Goal: Transaction & Acquisition: Purchase product/service

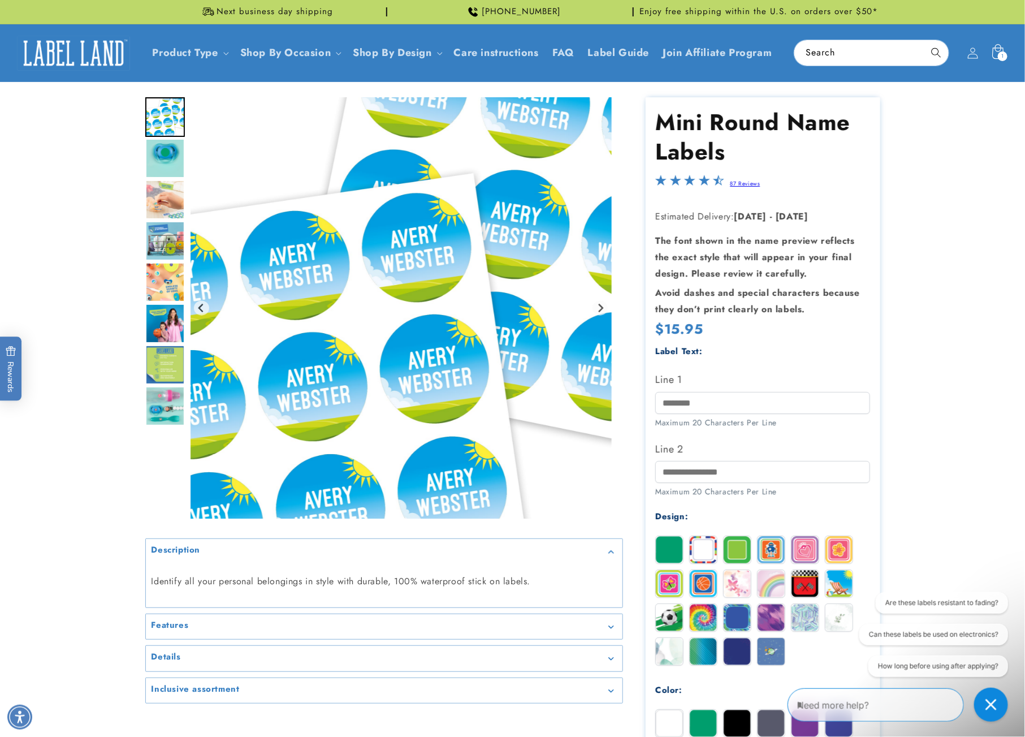
click at [993, 51] on icon at bounding box center [997, 51] width 11 height 15
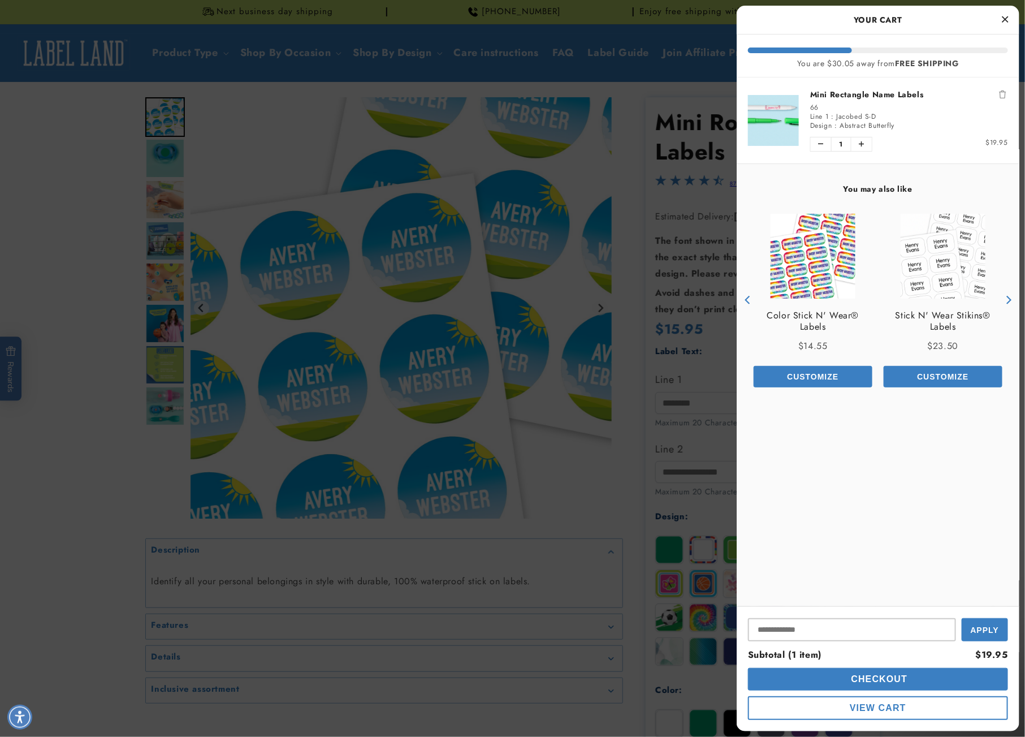
click at [605, 55] on div at bounding box center [512, 368] width 1025 height 737
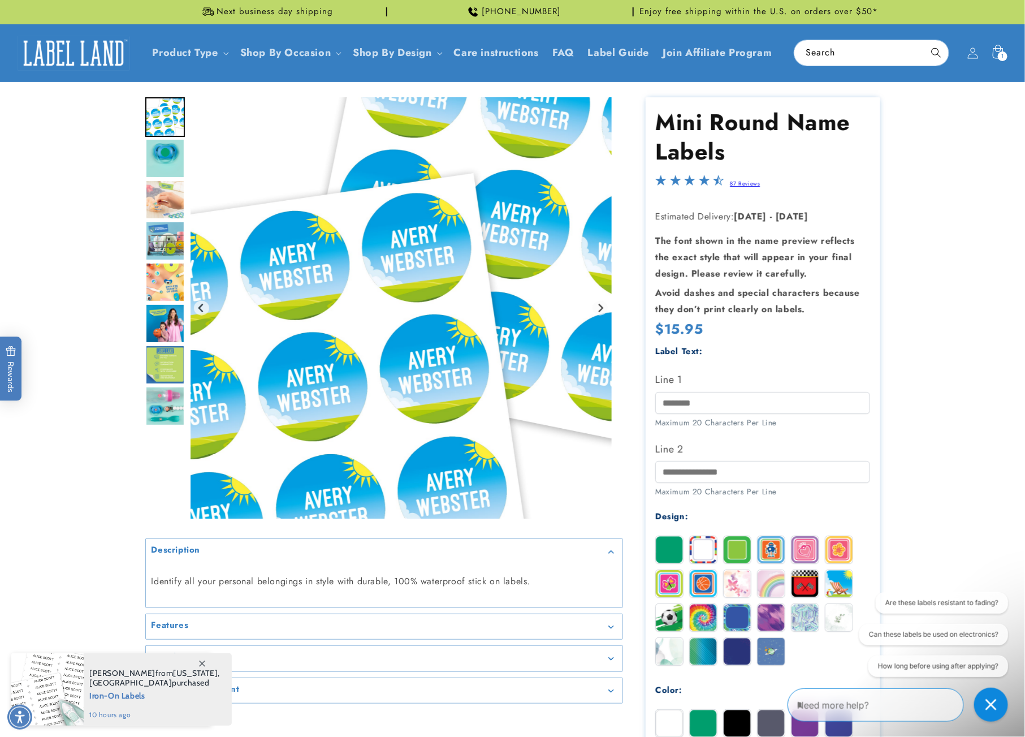
click at [81, 50] on img at bounding box center [73, 53] width 113 height 35
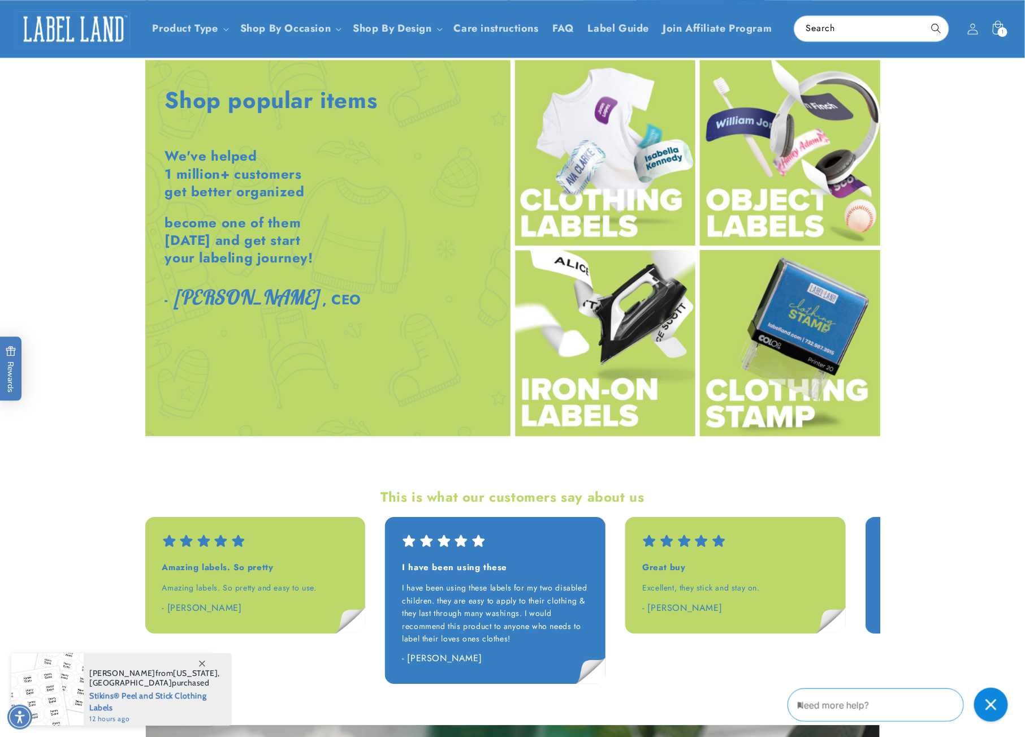
scroll to position [1297, 0]
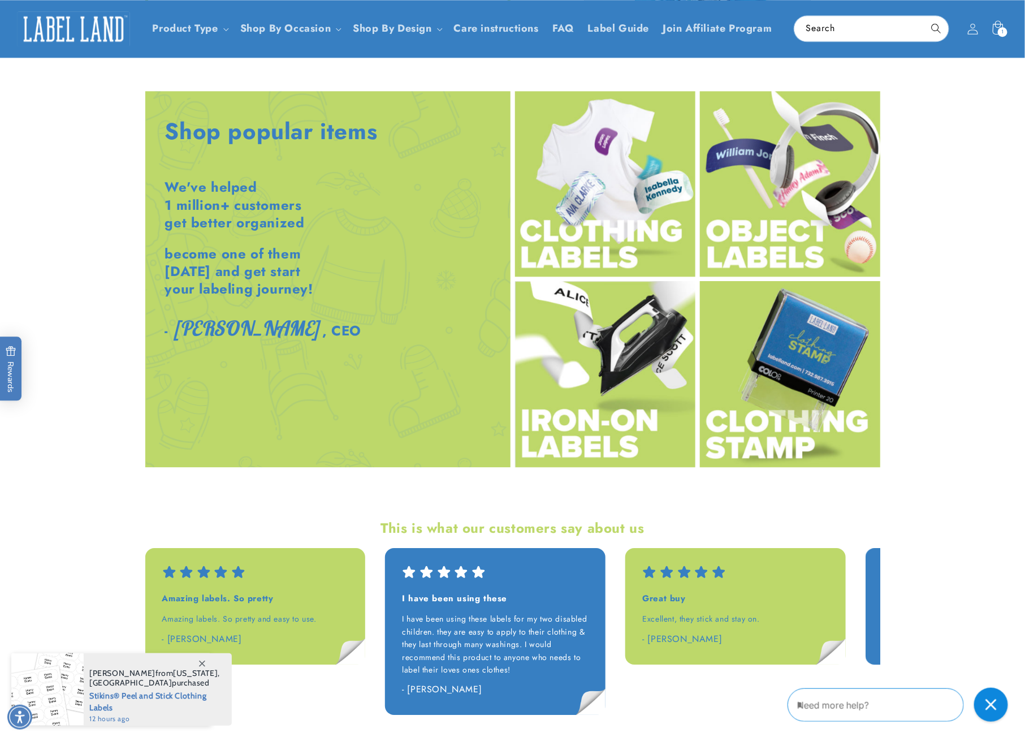
click at [755, 171] on img at bounding box center [790, 184] width 180 height 186
